Goal: Transaction & Acquisition: Purchase product/service

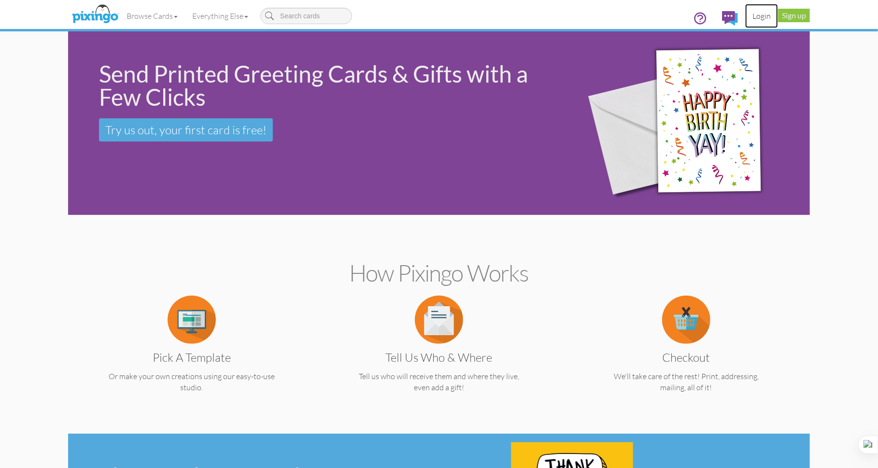
click at [765, 17] on link "Login" at bounding box center [761, 16] width 33 height 24
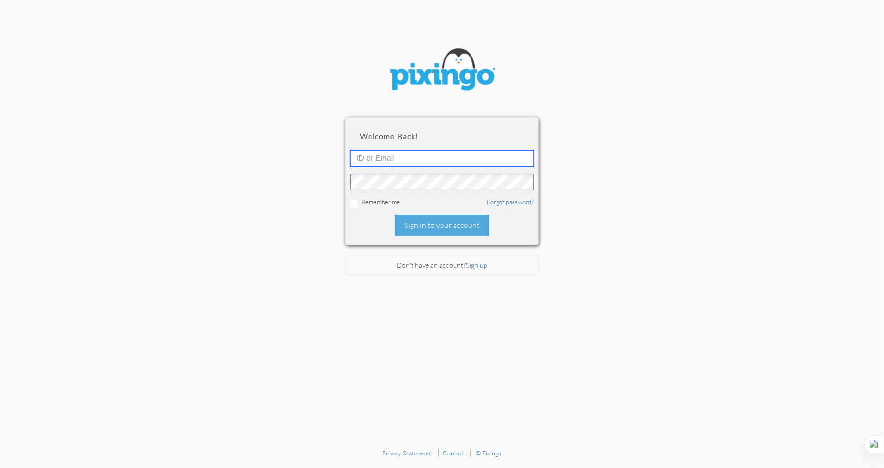
type input "6141"
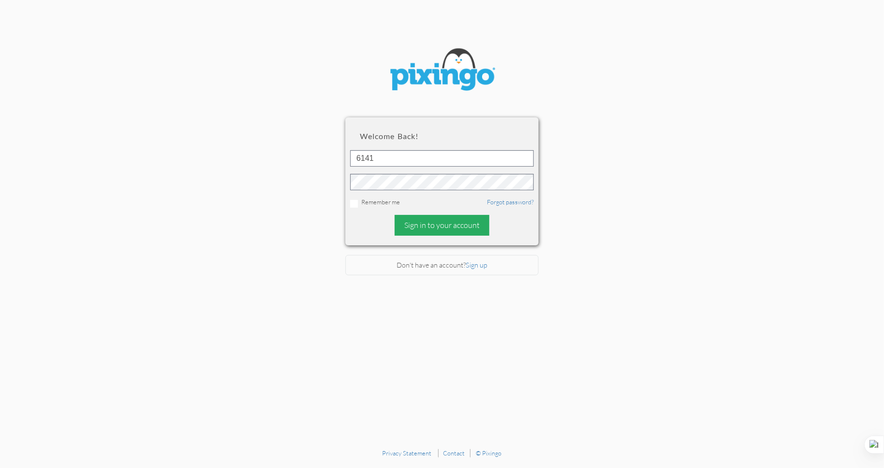
click at [444, 227] on div "Sign in to your account" at bounding box center [442, 225] width 95 height 21
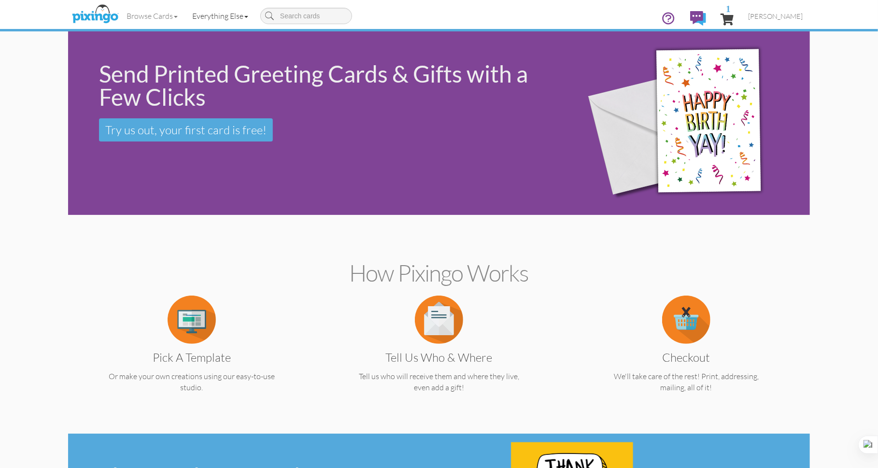
click at [241, 19] on link "Everything Else" at bounding box center [220, 16] width 71 height 24
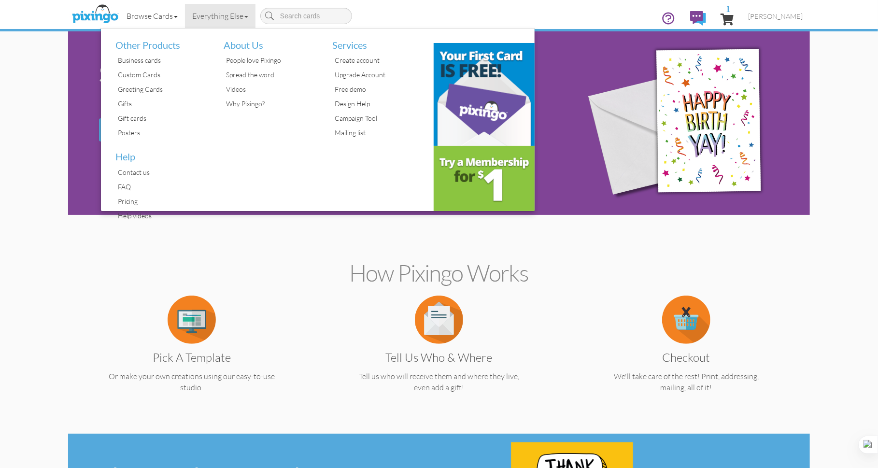
click at [170, 16] on link "Browse Cards" at bounding box center [152, 16] width 66 height 24
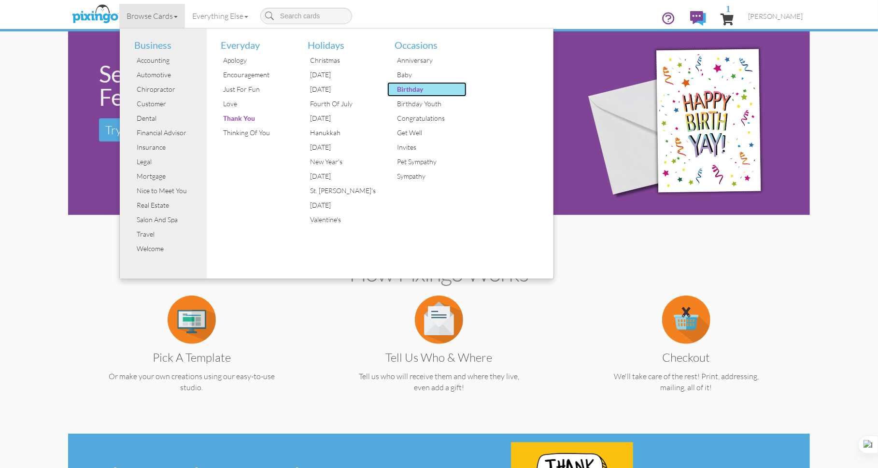
click at [400, 91] on div "Birthday" at bounding box center [431, 89] width 72 height 14
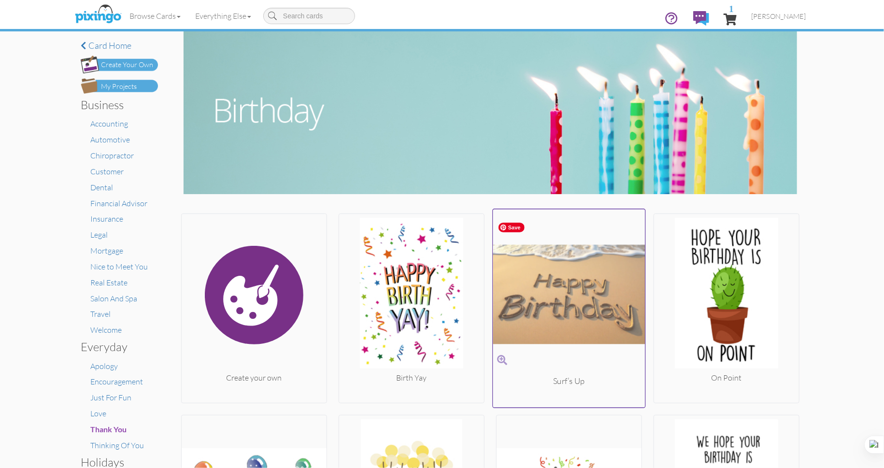
click at [556, 308] on img at bounding box center [569, 294] width 152 height 162
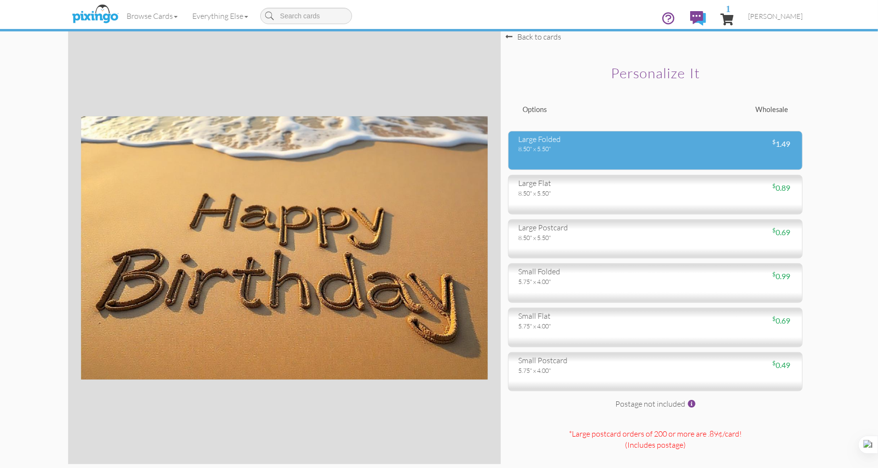
click at [568, 138] on div "large folded" at bounding box center [583, 139] width 130 height 11
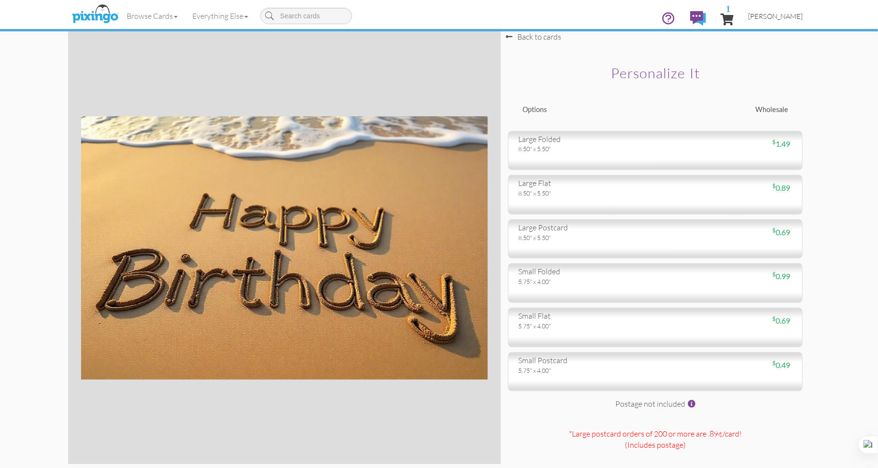
click at [791, 15] on span "[PERSON_NAME]" at bounding box center [775, 16] width 55 height 8
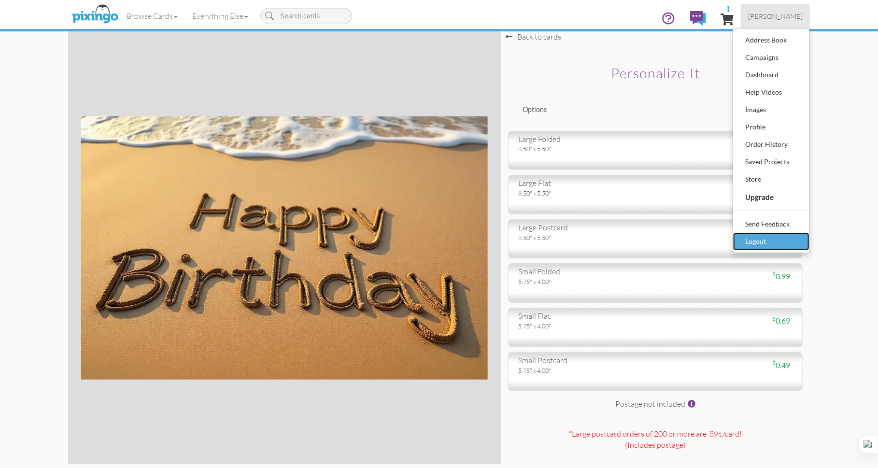
click at [761, 249] on div "Logout" at bounding box center [771, 241] width 57 height 14
